Goal: Information Seeking & Learning: Understand process/instructions

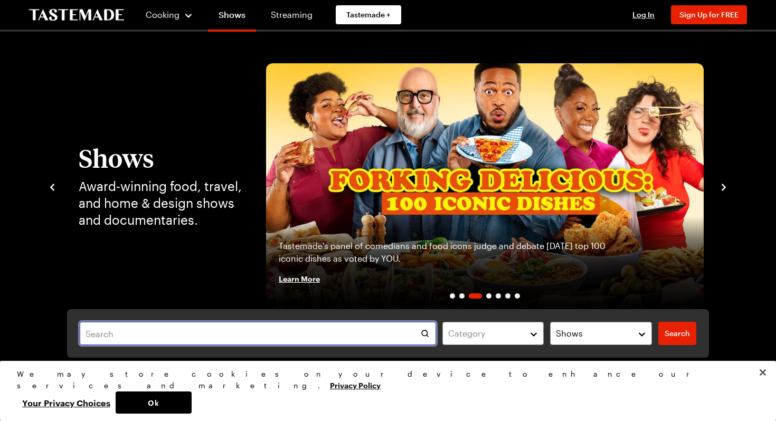
click at [176, 336] on input "text" at bounding box center [258, 333] width 356 height 23
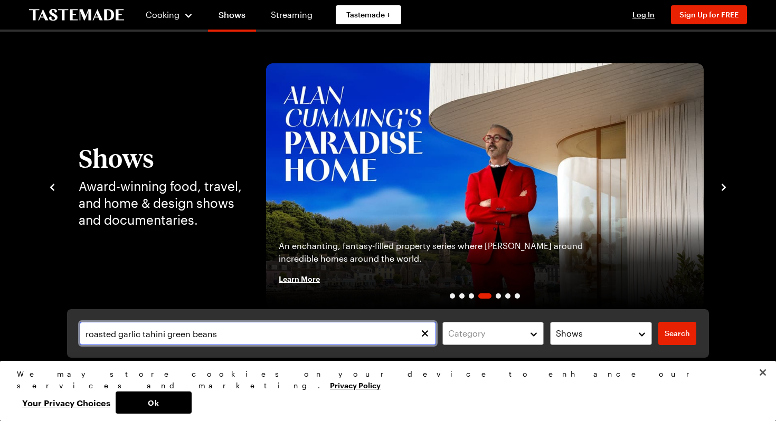
type input "roasted garlic tahini green beans"
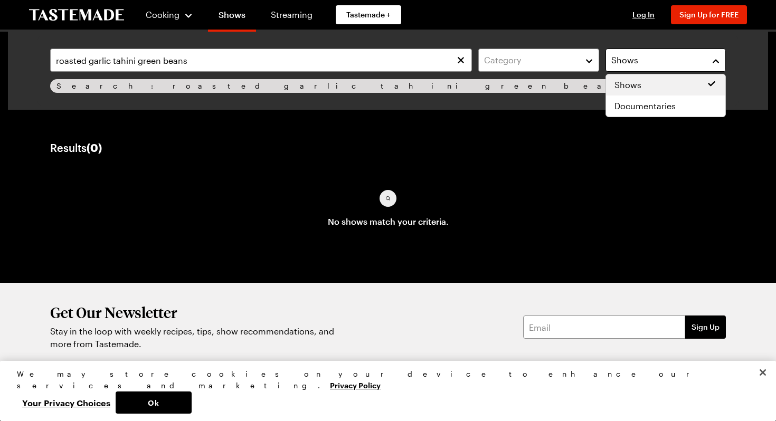
click at [641, 57] on div "Shows" at bounding box center [657, 60] width 93 height 13
click at [629, 86] on span "Shows" at bounding box center [627, 85] width 27 height 13
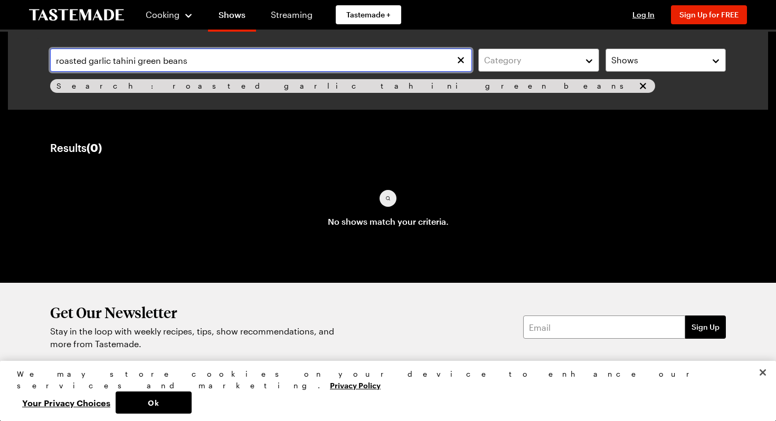
click at [220, 67] on input "roasted garlic tahini green beans" at bounding box center [261, 60] width 422 height 23
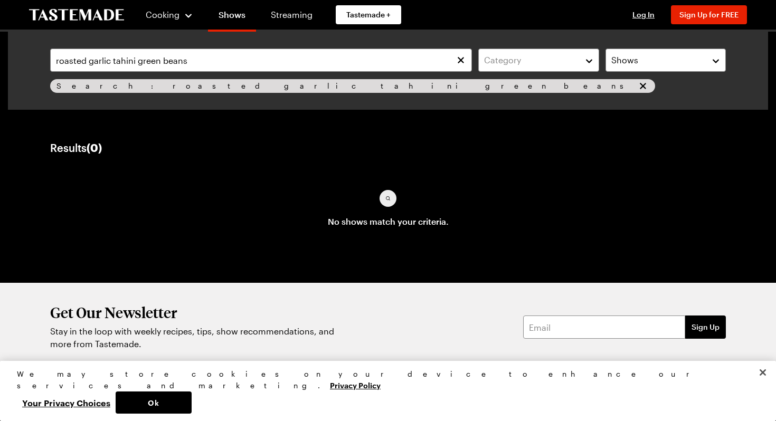
click at [211, 92] on div "Search: roasted garlic tahini green beans" at bounding box center [352, 86] width 605 height 14
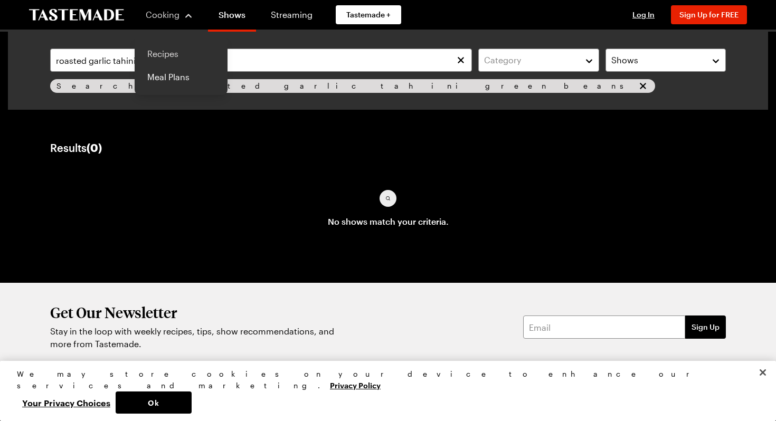
click at [162, 50] on link "Recipes" at bounding box center [181, 53] width 80 height 23
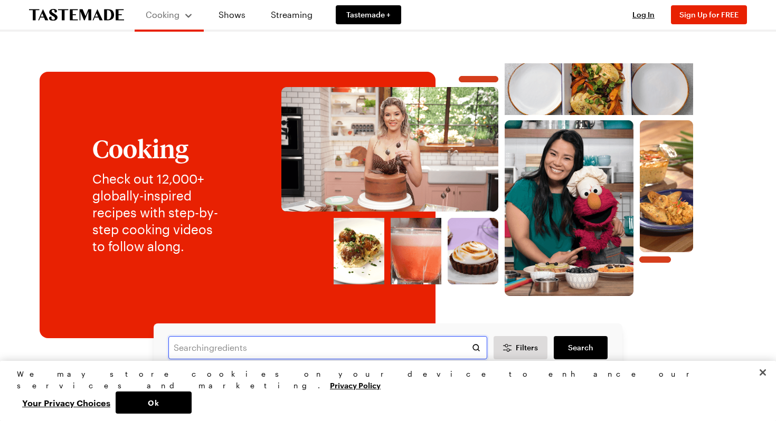
click at [189, 349] on input "text" at bounding box center [327, 347] width 319 height 23
type input "tahini green beans"
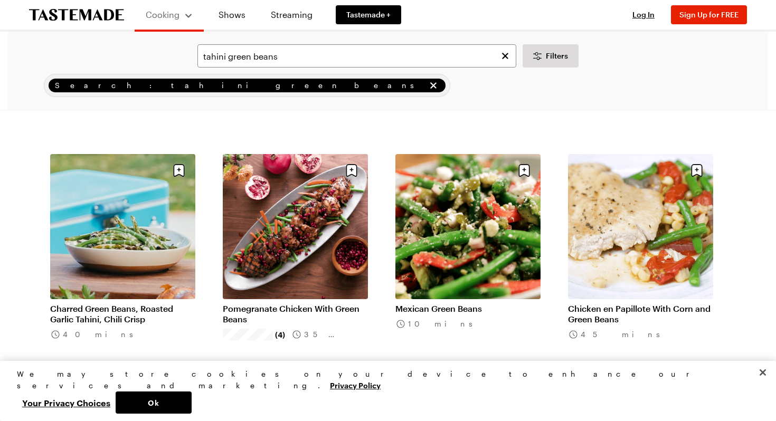
scroll to position [264, 0]
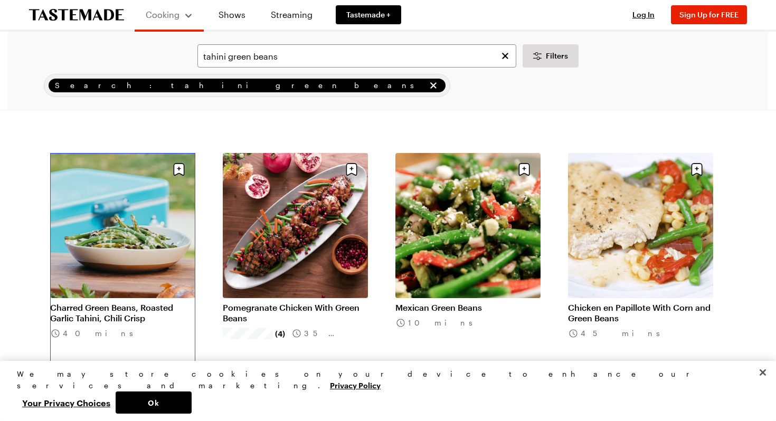
click at [90, 302] on link "Charred Green Beans, Roasted Garlic Tahini, Chili Crisp" at bounding box center [122, 312] width 145 height 21
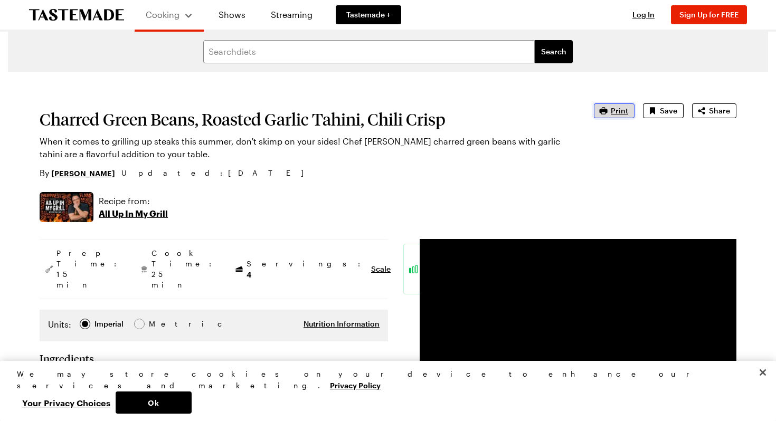
click at [613, 111] on span "Print" at bounding box center [618, 111] width 17 height 11
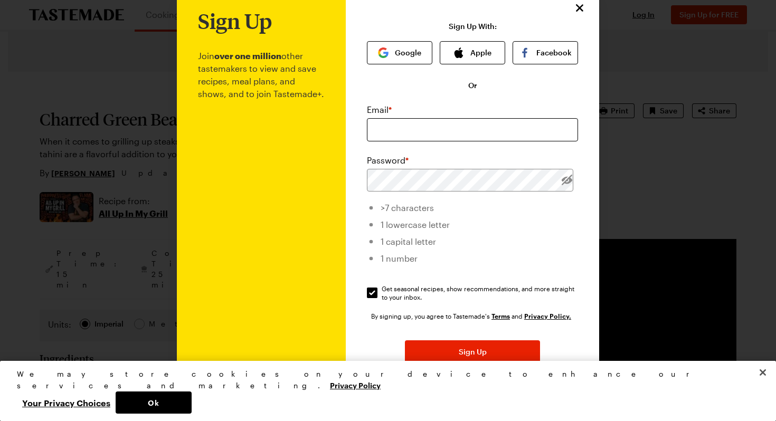
scroll to position [29, 0]
click at [388, 127] on input "email" at bounding box center [472, 129] width 211 height 23
type input "[EMAIL_ADDRESS][DOMAIN_NAME]"
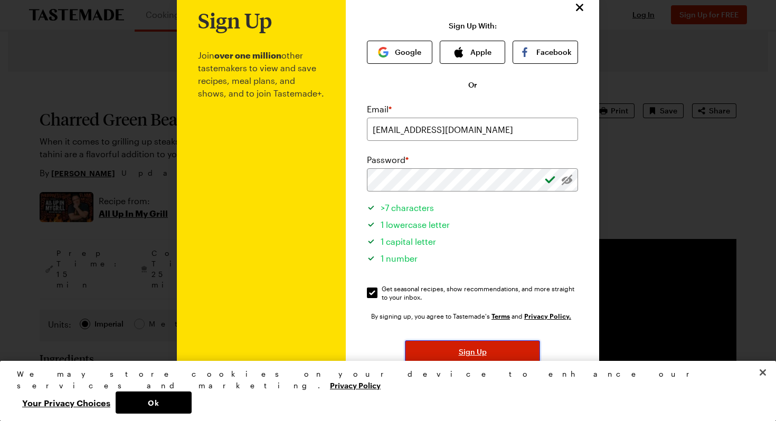
click at [464, 352] on span "Sign Up" at bounding box center [473, 352] width 28 height 11
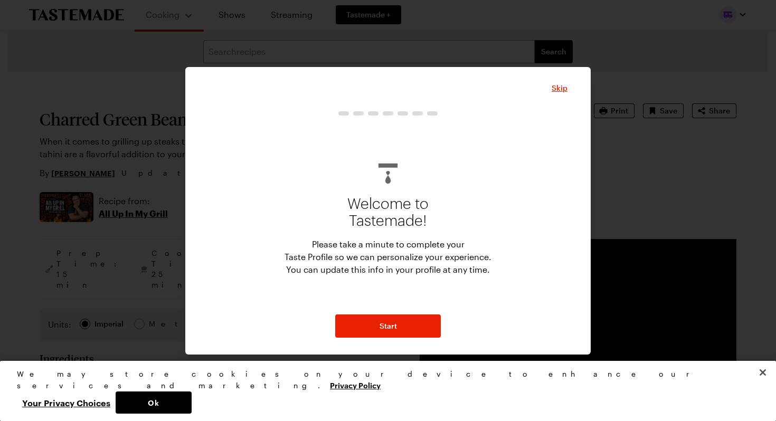
type textarea "x"
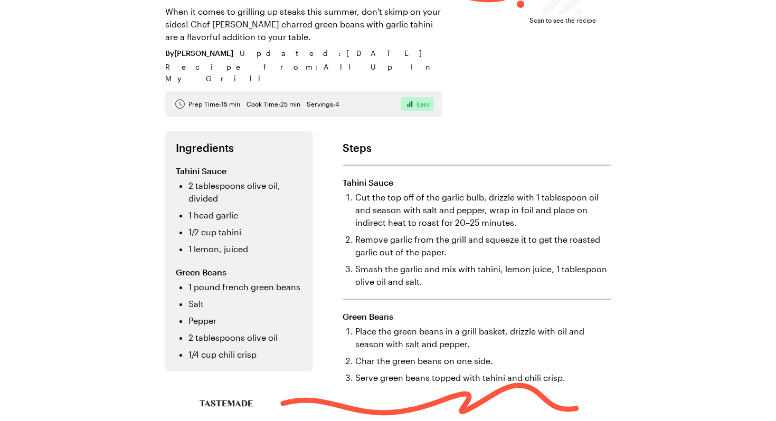
scroll to position [199, 0]
